Goal: Ask a question

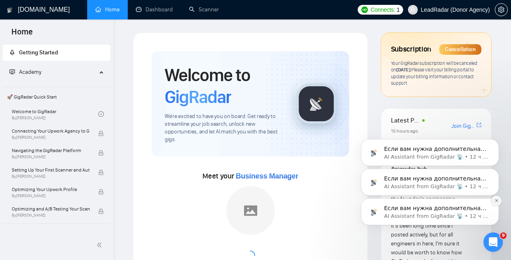
click at [496, 199] on icon "Dismiss notification" at bounding box center [496, 200] width 4 height 4
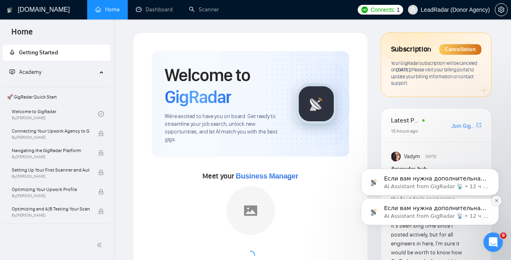
click at [497, 200] on icon "Dismiss notification" at bounding box center [496, 200] width 4 height 4
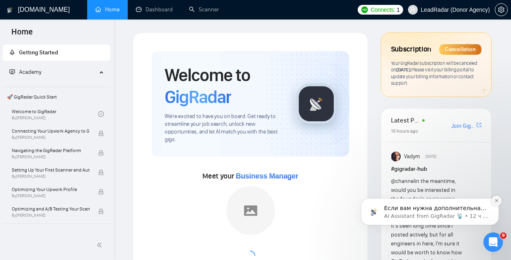
click at [496, 202] on icon "Dismiss notification" at bounding box center [496, 200] width 4 height 4
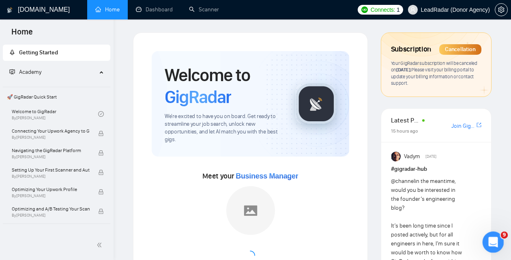
drag, startPoint x: 494, startPoint y: 248, endPoint x: 893, endPoint y: 399, distance: 427.7
click at [494, 247] on div "Открыть службу сообщений Intercom" at bounding box center [492, 241] width 27 height 27
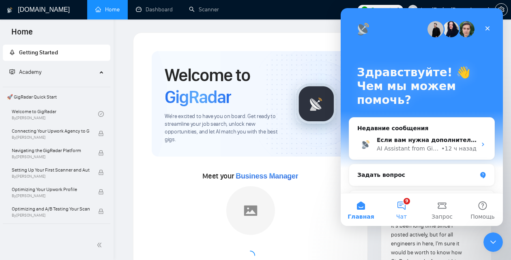
click at [407, 206] on button "9 Чат" at bounding box center [401, 209] width 41 height 32
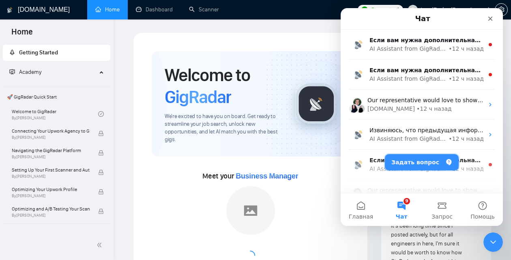
click at [400, 165] on button "Задать вопрос" at bounding box center [422, 162] width 74 height 16
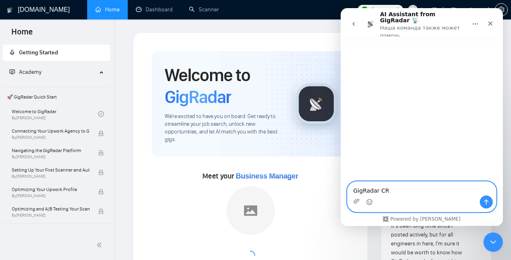
type textarea "GigRadar CRM"
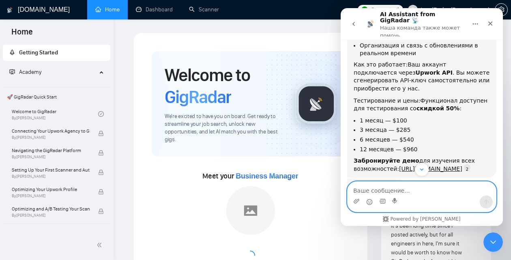
scroll to position [185, 0]
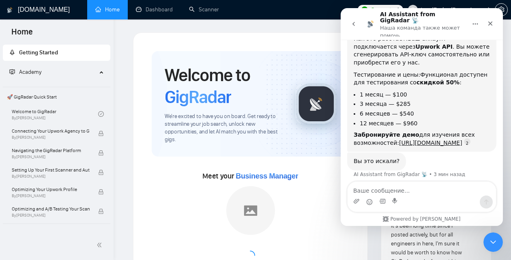
click at [352, 28] on button "go back" at bounding box center [353, 23] width 15 height 15
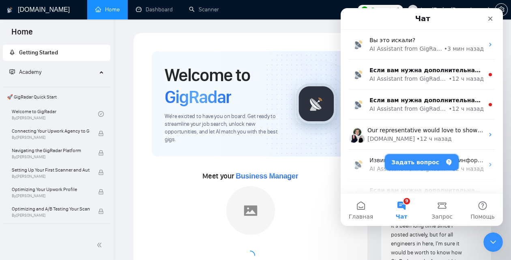
click at [421, 161] on button "Задать вопрос" at bounding box center [422, 162] width 74 height 16
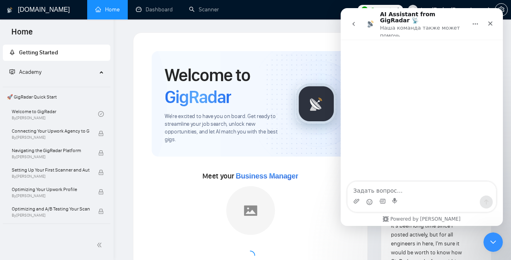
click at [370, 189] on textarea "Задать вопрос…" at bounding box center [422, 189] width 148 height 14
type textarea "п"
type textarea "gigradar crm"
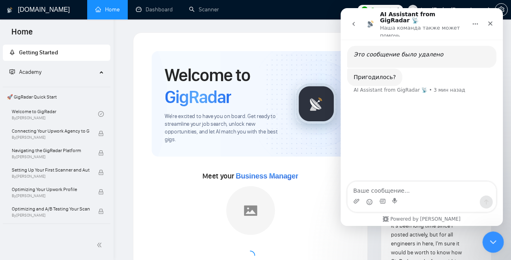
click at [492, 241] on icon "Закрыть службу сообщений Intercom" at bounding box center [492, 241] width 10 height 10
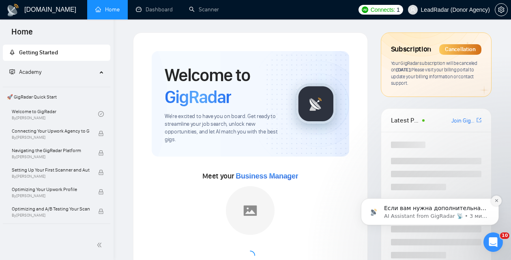
click at [496, 202] on icon "Dismiss notification" at bounding box center [496, 200] width 4 height 4
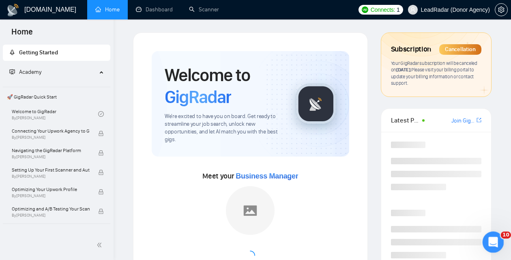
click at [489, 244] on icon "Открыть службу сообщений Intercom" at bounding box center [491, 240] width 13 height 13
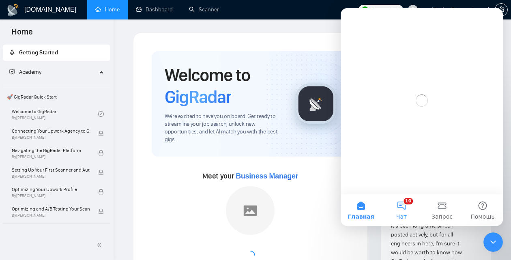
click at [409, 207] on button "10 Чат" at bounding box center [401, 209] width 41 height 32
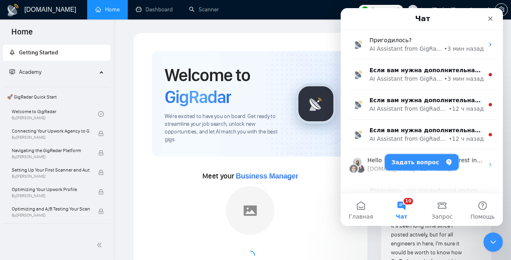
click at [423, 167] on button "Задать вопрос" at bounding box center [422, 162] width 74 height 16
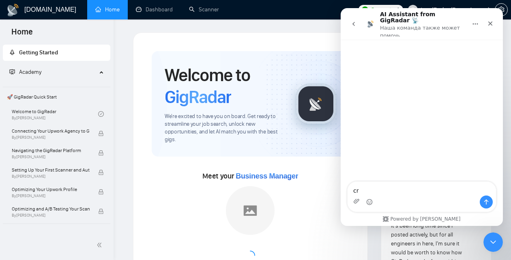
type textarea "c"
click at [378, 187] on textarea "Gig" at bounding box center [422, 189] width 148 height 14
type textarea "GigRadar CRM"
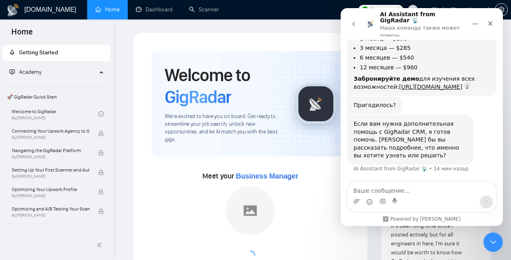
scroll to position [227, 0]
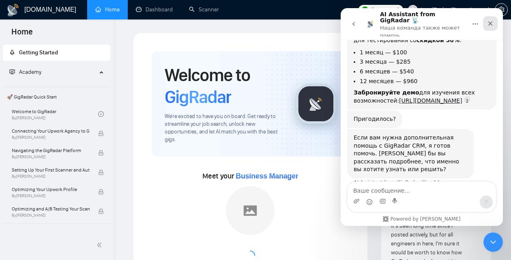
click at [494, 23] on div "Закрыть" at bounding box center [490, 23] width 15 height 15
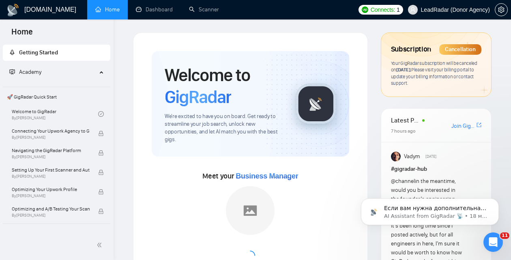
scroll to position [0, 0]
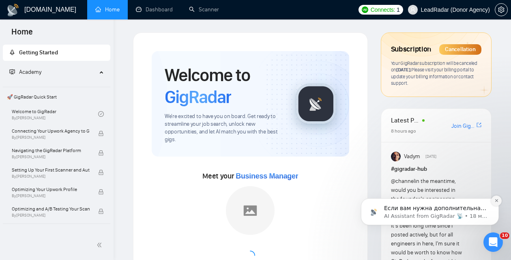
click at [498, 200] on icon "Dismiss notification" at bounding box center [496, 200] width 4 height 4
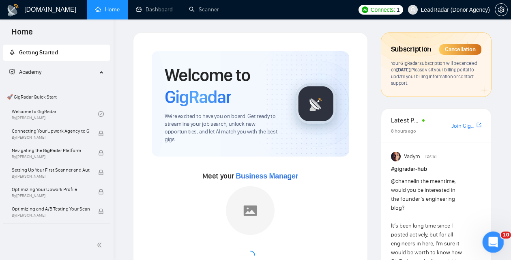
click at [487, 245] on div "Открыть службу сообщений Intercom" at bounding box center [492, 241] width 27 height 27
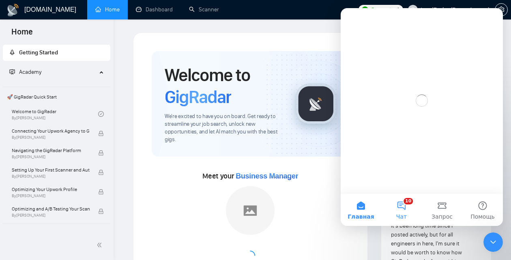
click at [399, 206] on button "10 Чат" at bounding box center [401, 209] width 41 height 32
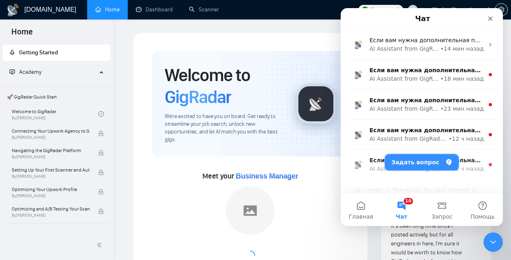
click at [412, 157] on button "Задать вопрос" at bounding box center [422, 162] width 74 height 16
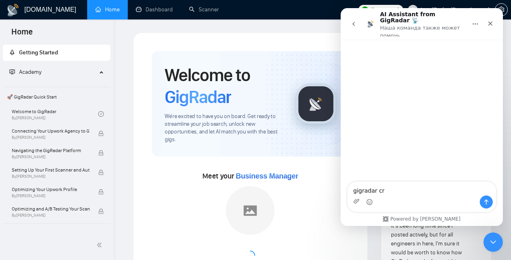
type textarea "gigradar crm"
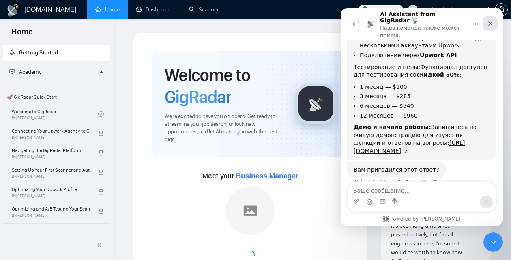
scroll to position [150, 0]
click at [492, 21] on icon "Закрыть" at bounding box center [490, 23] width 4 height 4
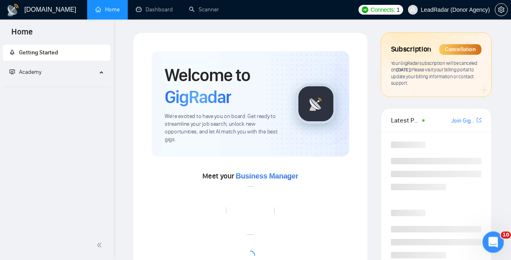
click at [493, 244] on icon "Открыть службу сообщений Intercom" at bounding box center [491, 240] width 13 height 13
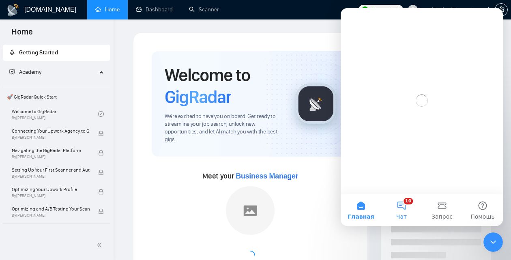
click at [397, 208] on button "10 Чат" at bounding box center [401, 209] width 41 height 32
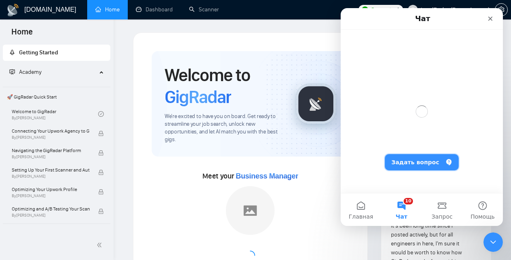
click at [409, 160] on button "Задать вопрос" at bounding box center [422, 162] width 74 height 16
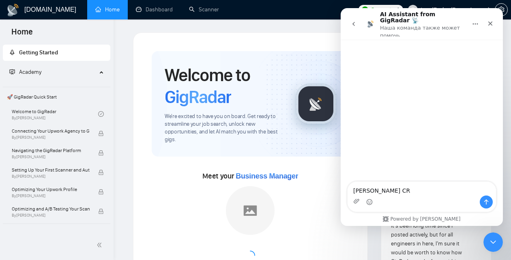
type textarea "[PERSON_NAME] CRM"
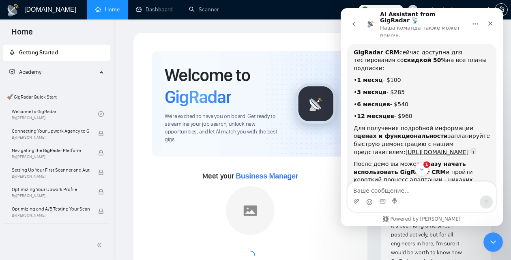
scroll to position [96, 0]
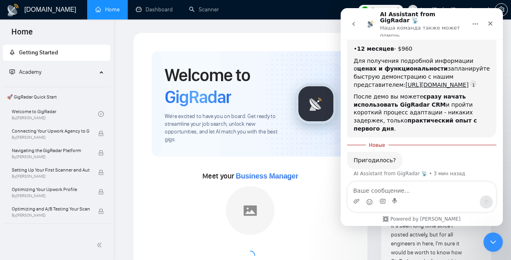
click at [354, 23] on icon "go back" at bounding box center [353, 24] width 6 height 6
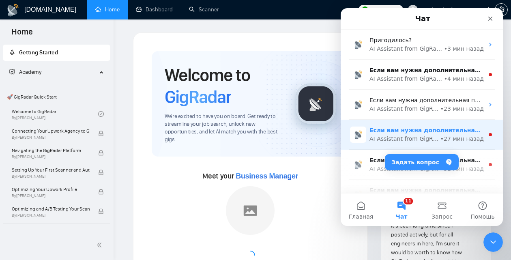
scroll to position [0, 0]
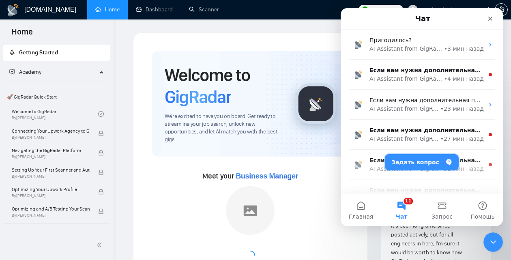
click at [421, 163] on button "Задать вопрос" at bounding box center [422, 162] width 74 height 16
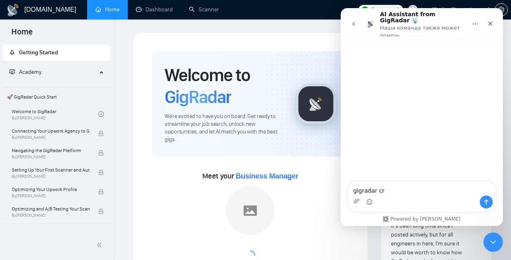
type textarea "gigradar crm"
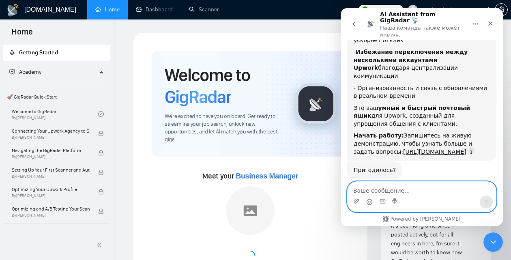
scroll to position [134, 0]
type textarea "C"
type textarea "[DEMOGRAPHIC_DATA], а цены и [PERSON_NAME]?"
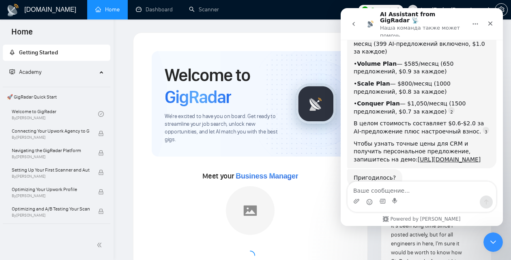
scroll to position [373, 0]
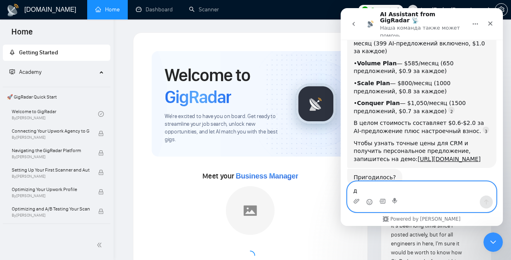
type textarea "да"
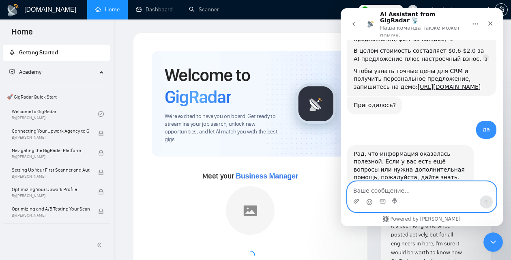
scroll to position [445, 0]
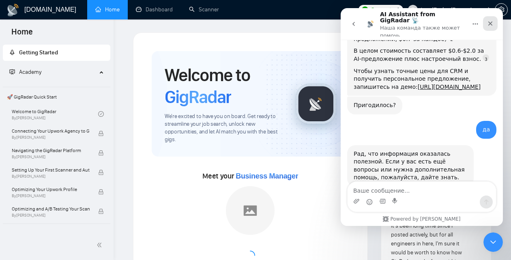
click at [490, 22] on icon "Закрыть" at bounding box center [490, 23] width 6 height 6
